Goal: Find specific page/section: Find specific page/section

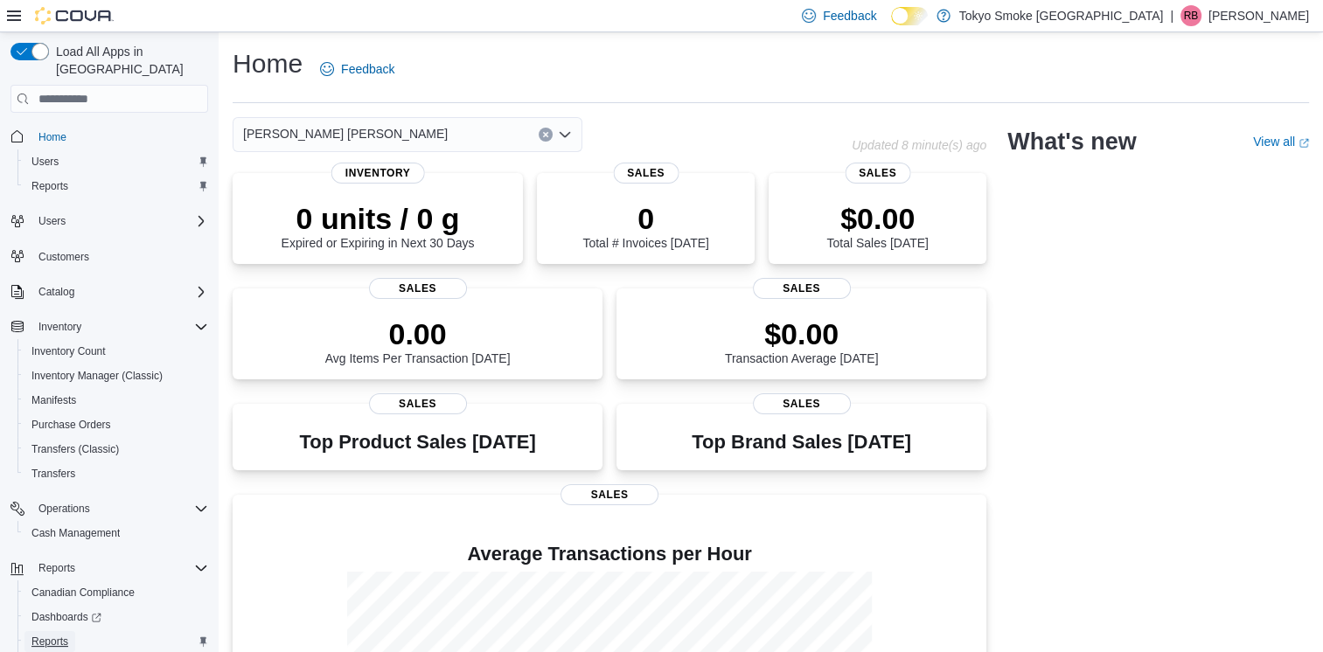
click at [52, 625] on span "Reports" at bounding box center [49, 642] width 37 height 14
click at [1295, 5] on p "Rachael Butz" at bounding box center [1258, 15] width 101 height 21
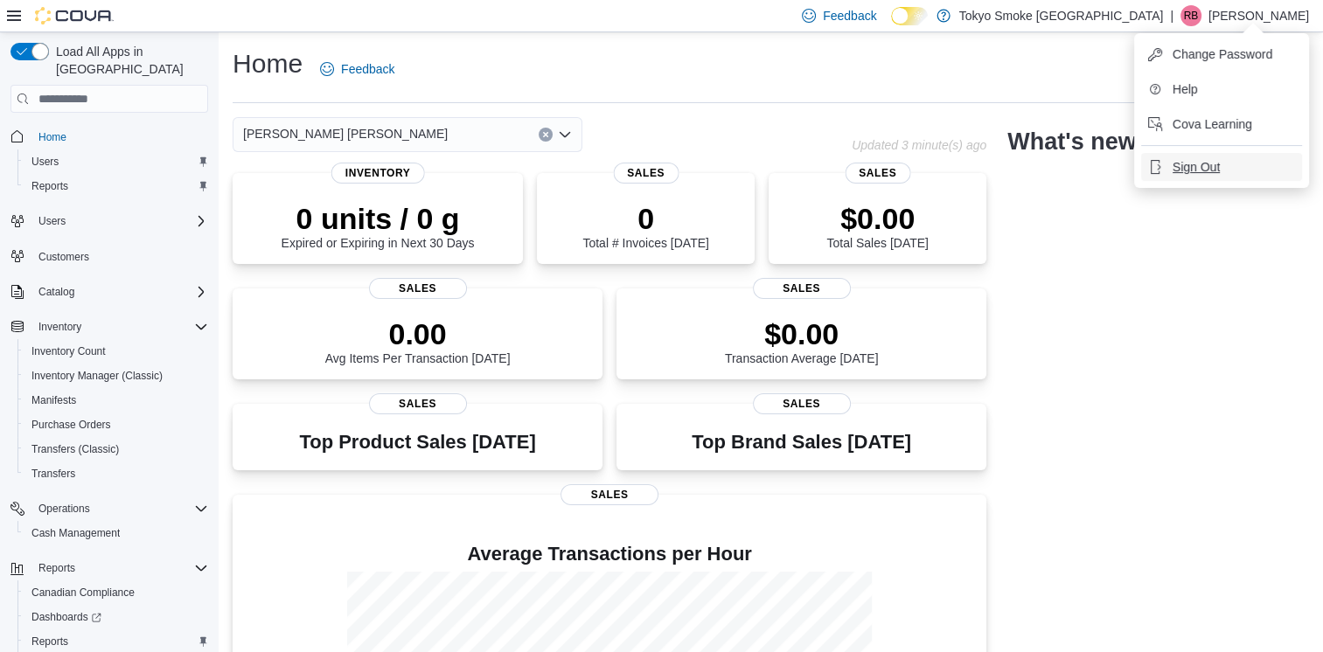
click at [1199, 169] on span "Sign Out" at bounding box center [1196, 166] width 47 height 17
